Goal: Information Seeking & Learning: Learn about a topic

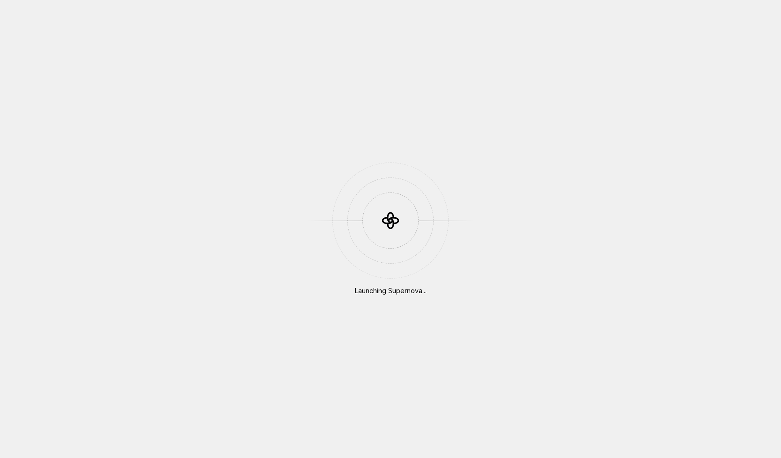
click at [131, 57] on div "Launching Supernova..." at bounding box center [390, 229] width 781 height 458
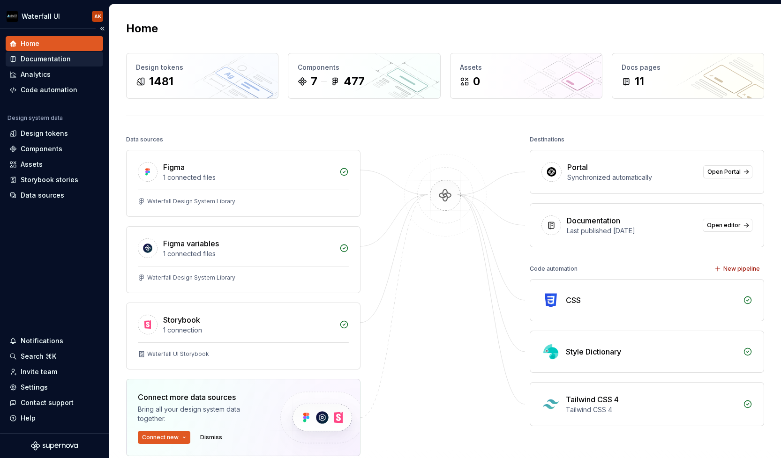
click at [38, 57] on div "Documentation" at bounding box center [46, 58] width 50 height 9
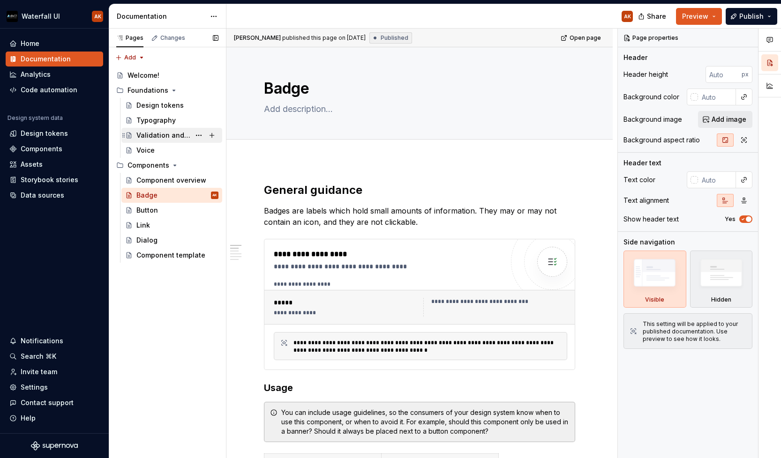
click at [144, 132] on div "Validation and Error Messages" at bounding box center [163, 135] width 54 height 9
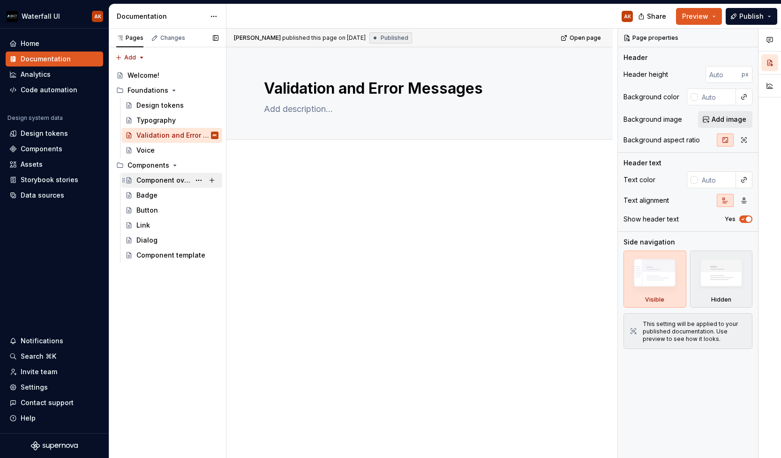
click at [144, 180] on div "Component overview" at bounding box center [163, 180] width 54 height 9
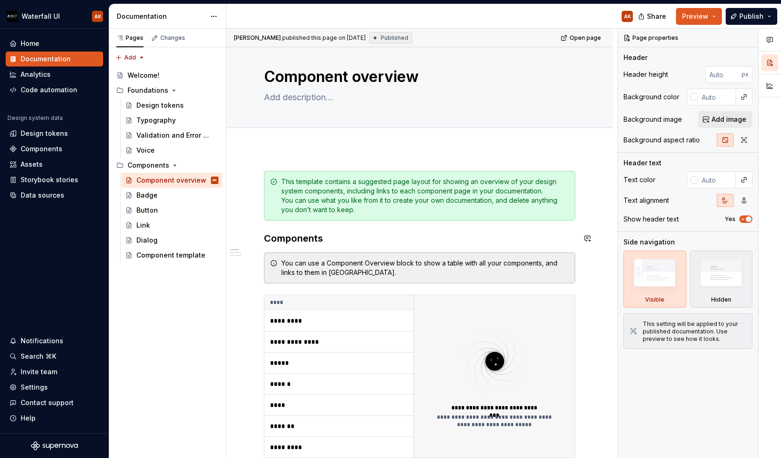
scroll to position [10, 0]
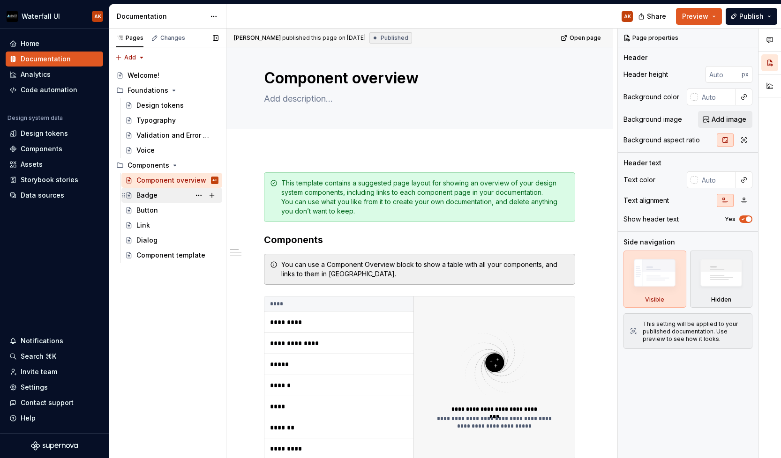
click at [144, 191] on div "Badge" at bounding box center [146, 195] width 21 height 9
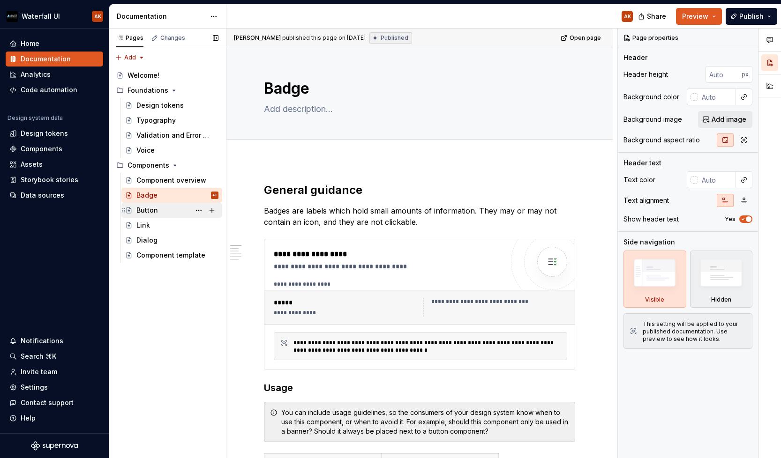
click at [145, 214] on div "Button" at bounding box center [147, 210] width 22 height 9
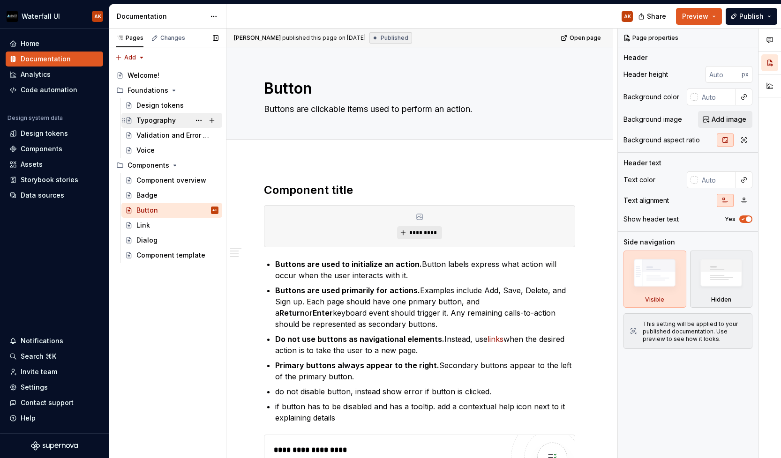
click at [150, 120] on div "Typography" at bounding box center [155, 120] width 39 height 9
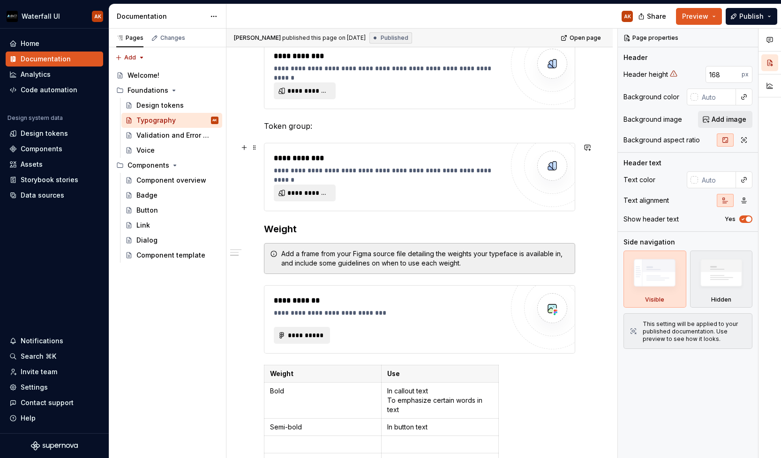
scroll to position [616, 0]
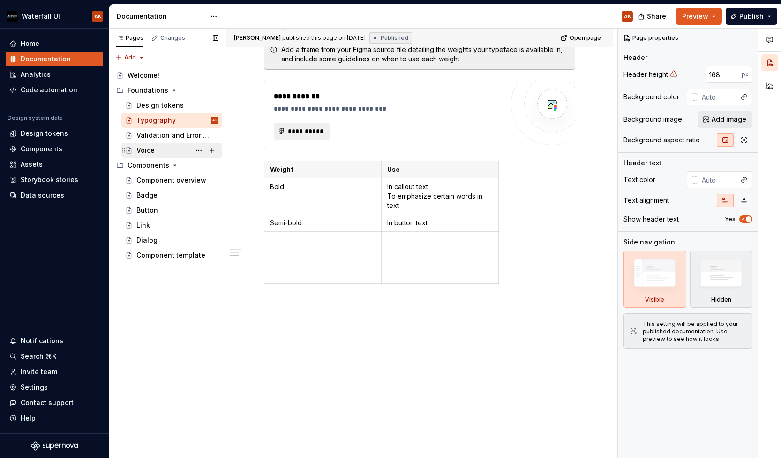
click at [155, 150] on div "Voice" at bounding box center [177, 150] width 82 height 13
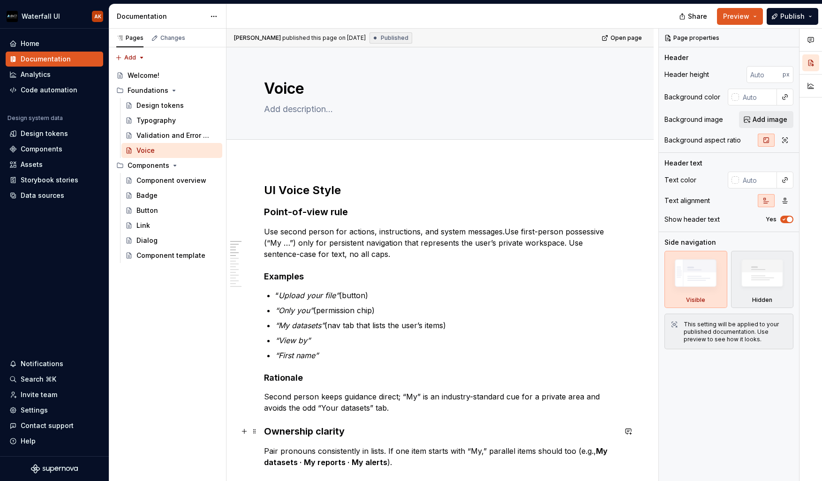
type textarea "*"
